Goal: Task Accomplishment & Management: Use online tool/utility

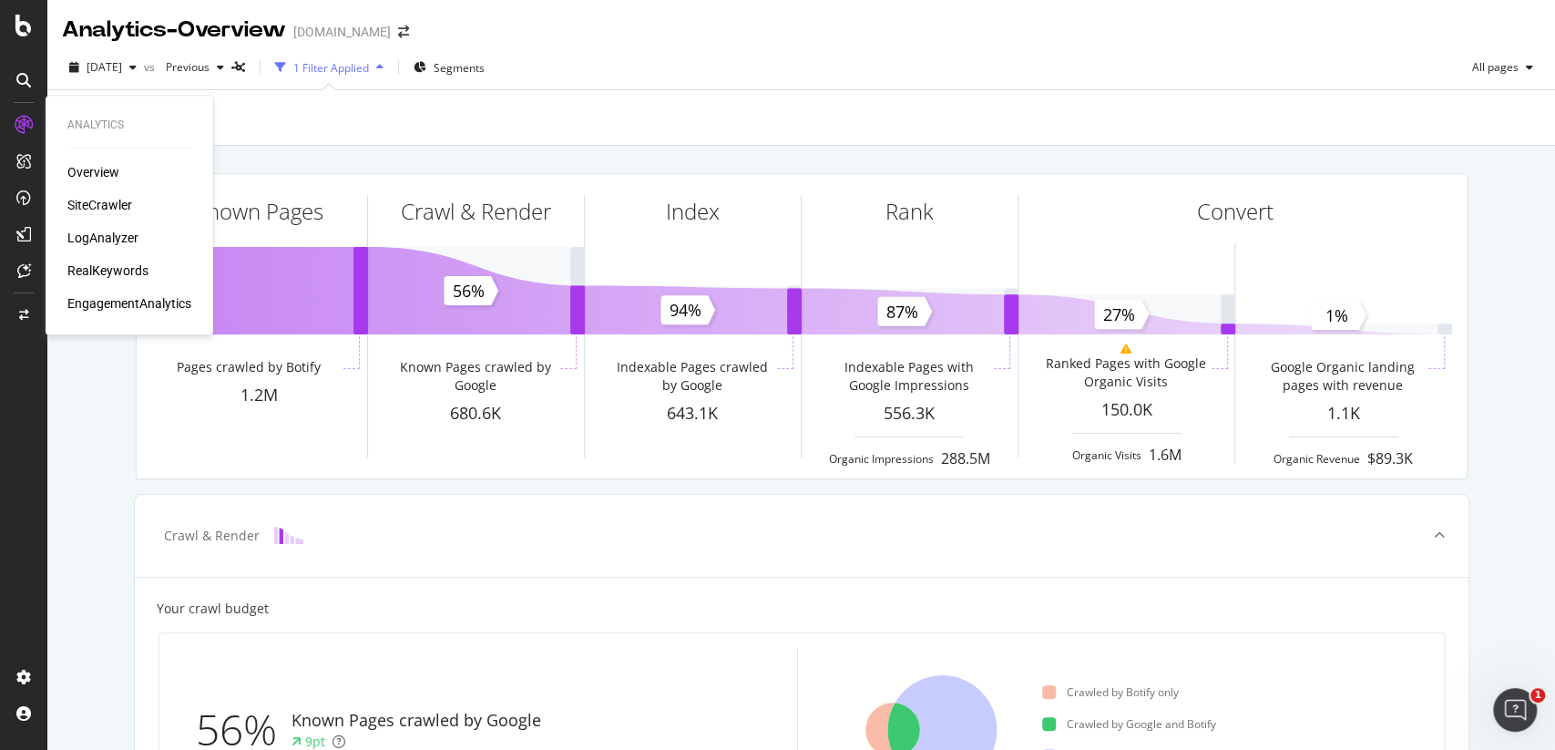
click at [100, 203] on div "SiteCrawler" at bounding box center [99, 205] width 65 height 18
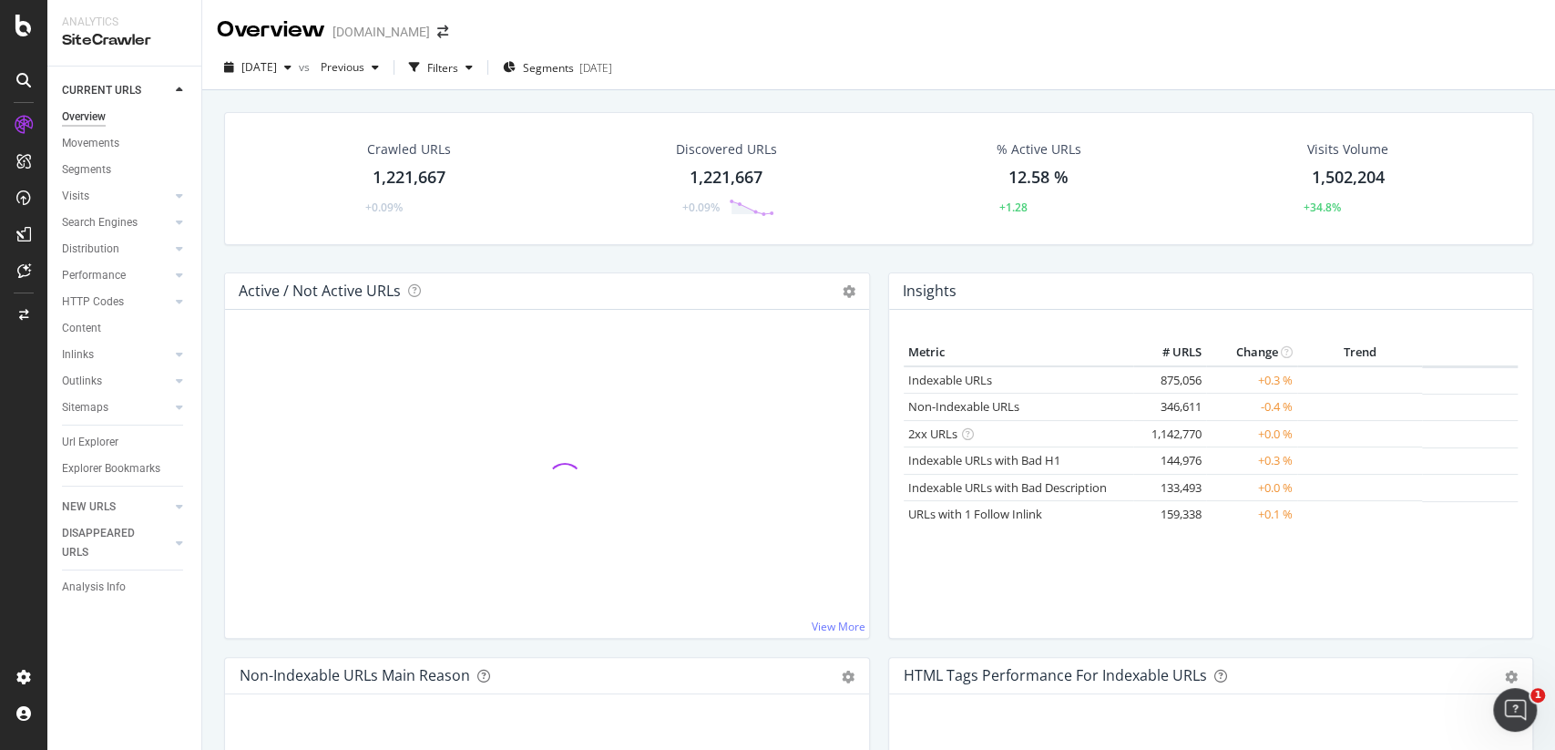
click at [110, 430] on div "Url Explorer" at bounding box center [131, 442] width 139 height 26
click at [111, 447] on div "Url Explorer" at bounding box center [90, 442] width 56 height 19
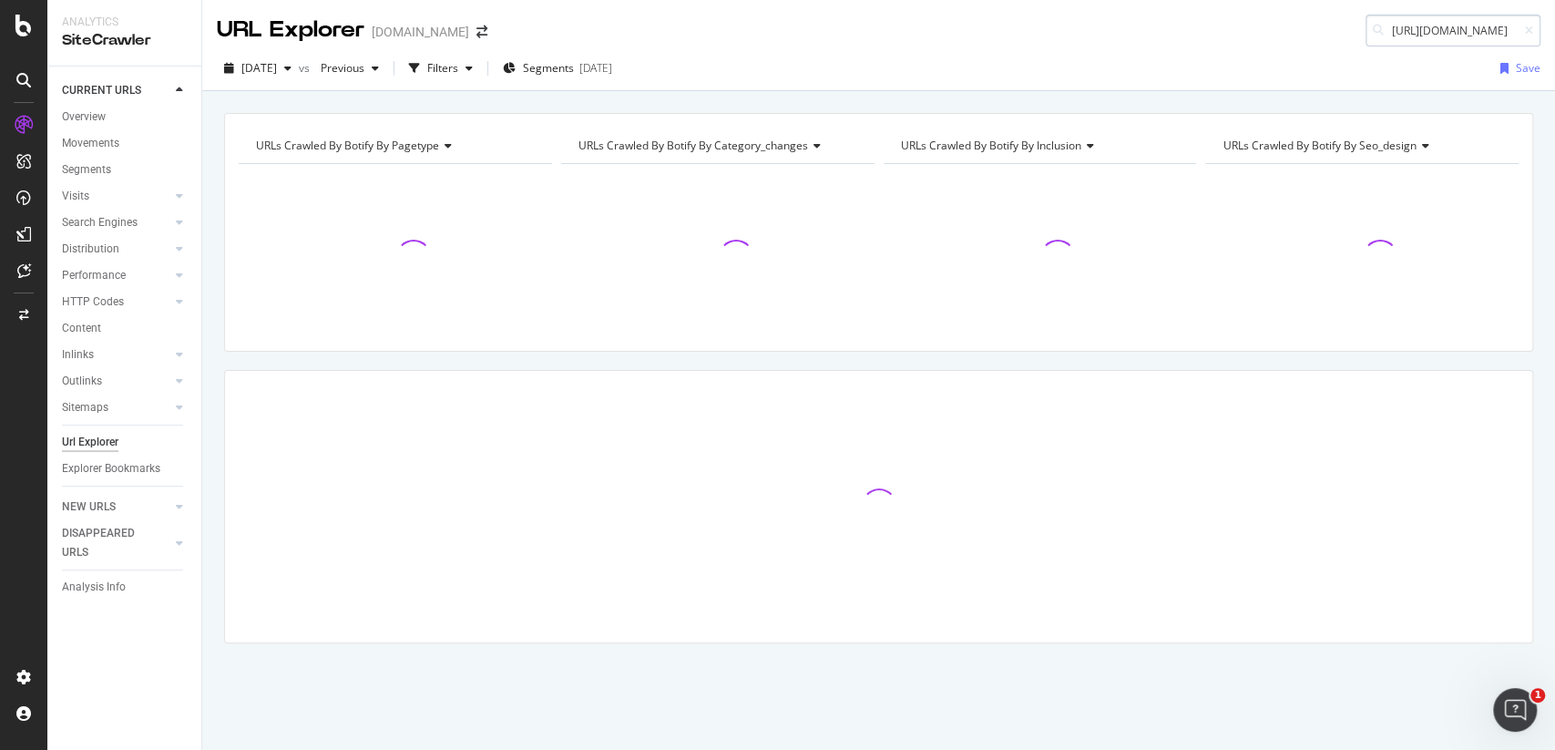
scroll to position [0, 153]
type input "[URL][DOMAIN_NAME]"
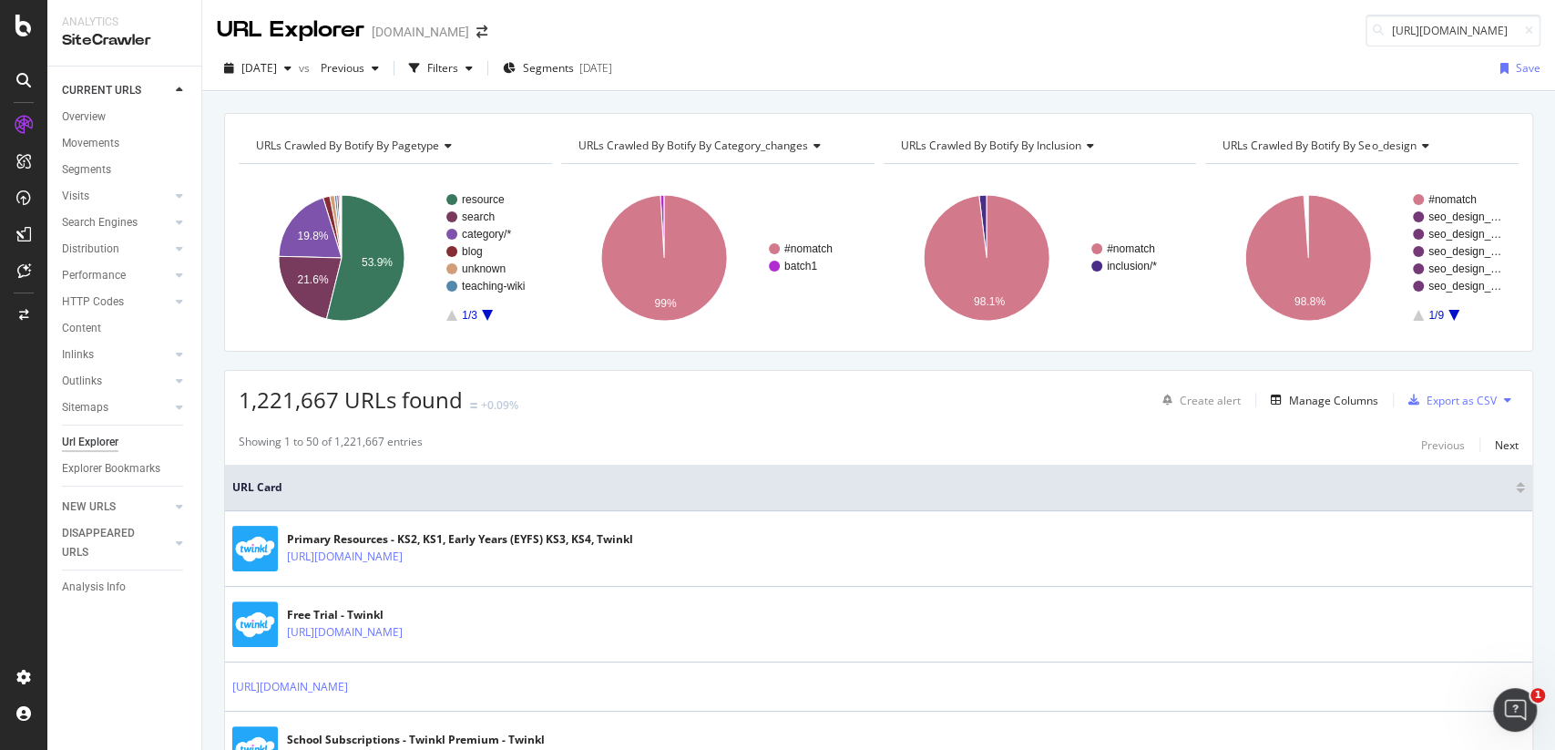
scroll to position [0, 0]
click at [1168, 79] on div "[DATE] vs Previous Filters Segments [DATE] Save" at bounding box center [878, 72] width 1353 height 36
click at [1443, 34] on input "[URL][DOMAIN_NAME]" at bounding box center [1452, 31] width 175 height 32
